Goal: Task Accomplishment & Management: Use online tool/utility

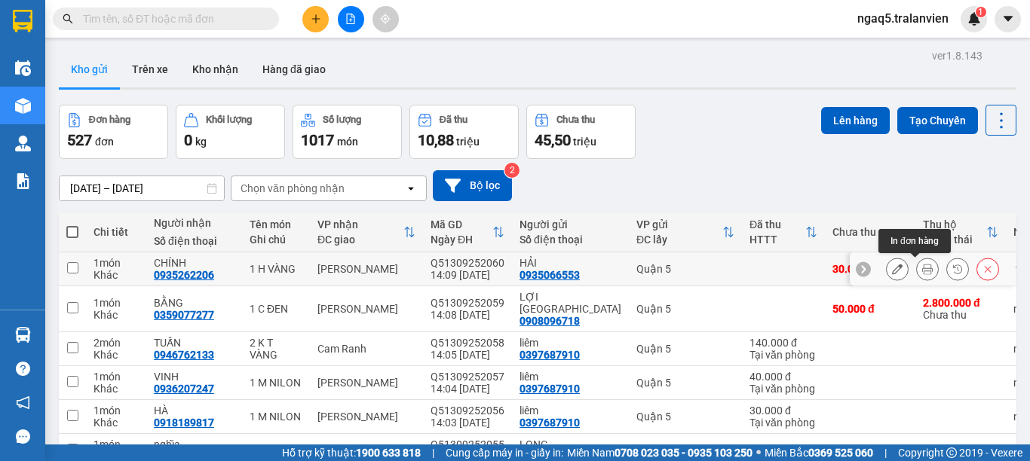
click at [922, 265] on icon at bounding box center [927, 269] width 11 height 11
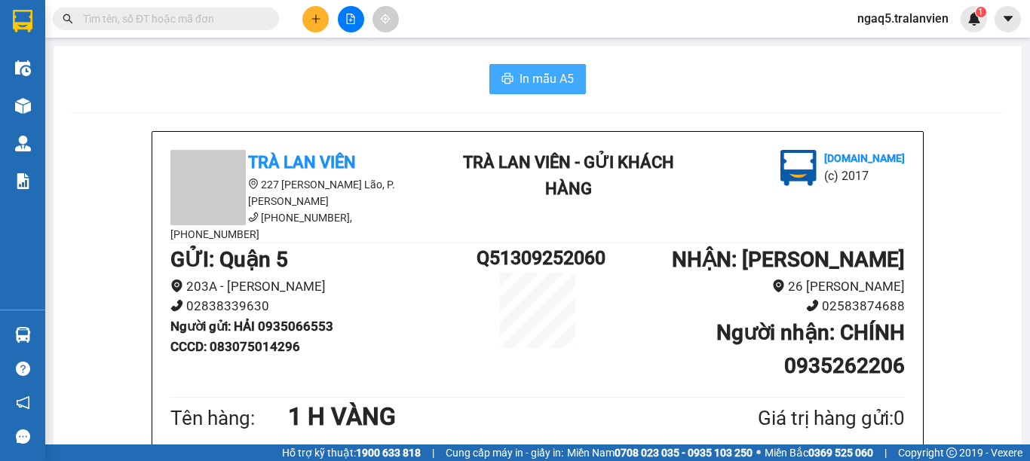
click at [550, 87] on span "In mẫu A5" at bounding box center [546, 78] width 54 height 19
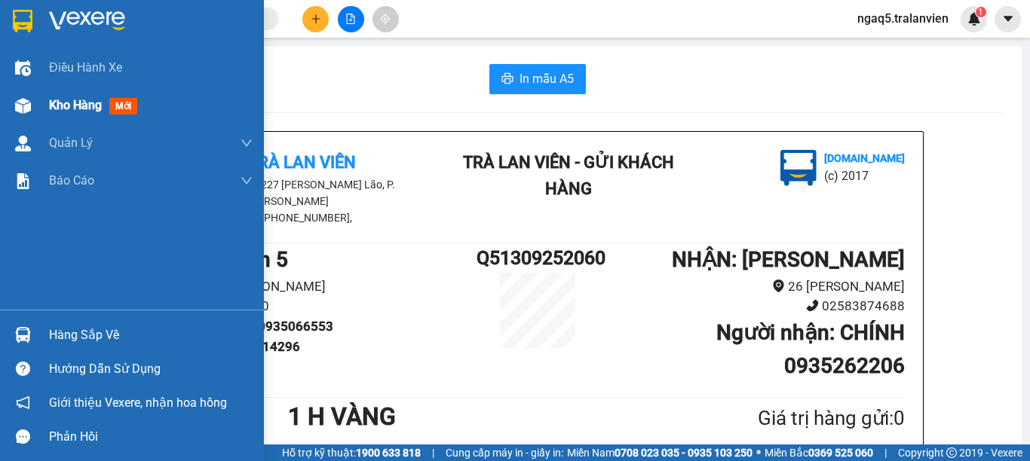
click at [121, 107] on span "mới" at bounding box center [123, 106] width 28 height 17
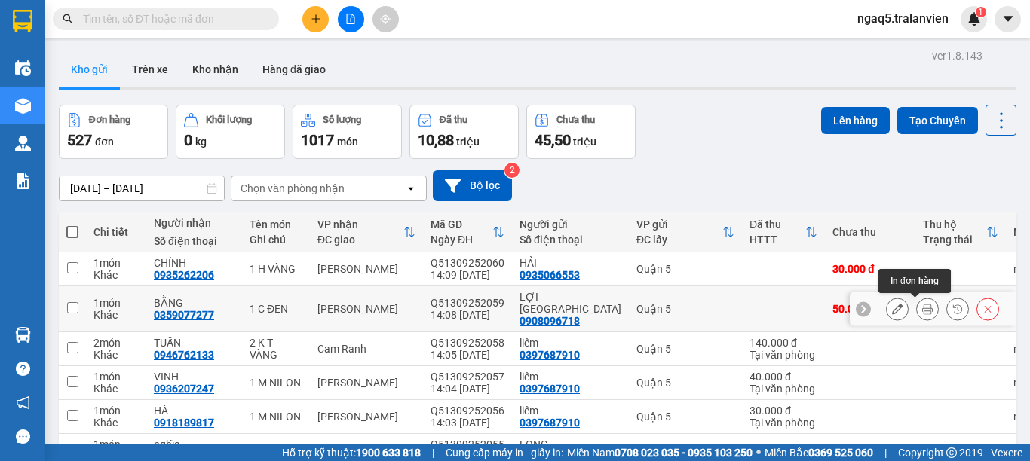
click at [917, 309] on button at bounding box center [927, 309] width 21 height 26
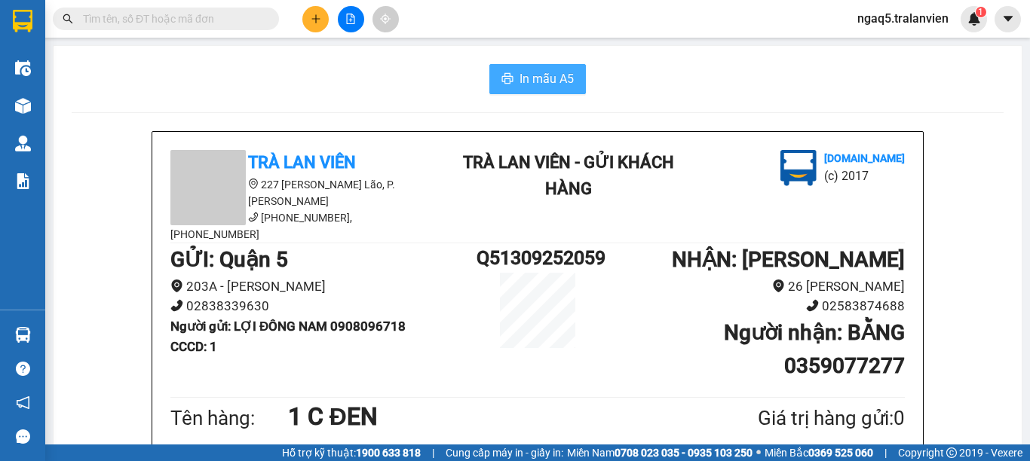
click at [534, 79] on span "In mẫu A5" at bounding box center [546, 78] width 54 height 19
click at [320, 21] on icon "plus" at bounding box center [316, 19] width 11 height 11
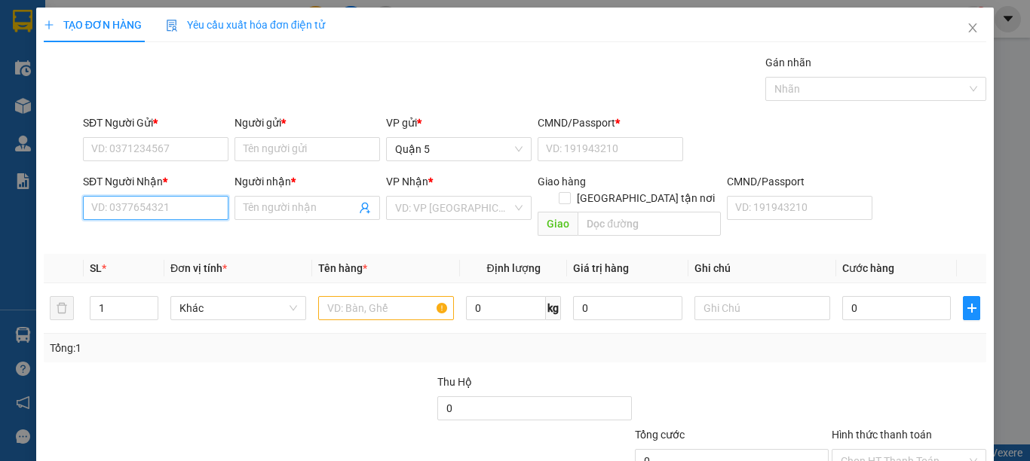
click at [136, 210] on input "SĐT Người Nhận *" at bounding box center [155, 208] width 145 height 24
